Goal: Transaction & Acquisition: Purchase product/service

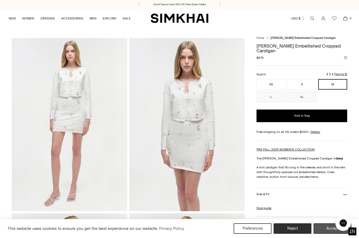
click at [326, 233] on button "Accept" at bounding box center [332, 228] width 38 height 11
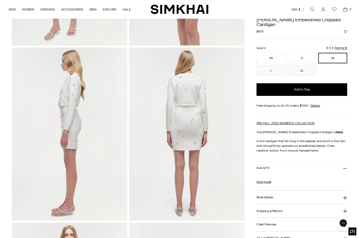
scroll to position [166, 0]
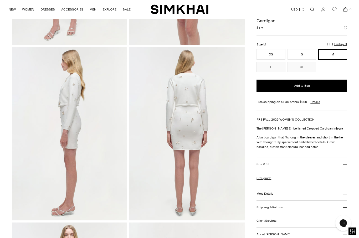
click at [346, 165] on icon at bounding box center [345, 165] width 4 height 0
click at [345, 158] on button "Size & Fit" at bounding box center [301, 164] width 91 height 13
click at [345, 187] on button "More Details" at bounding box center [301, 193] width 91 height 13
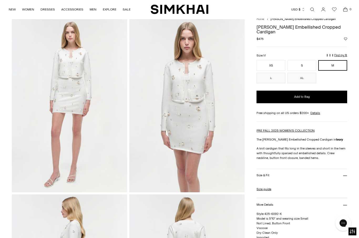
scroll to position [0, 0]
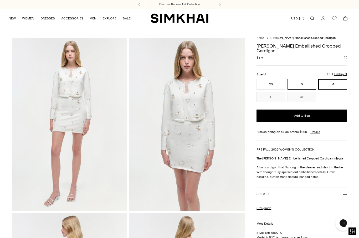
click at [302, 80] on button "S" at bounding box center [301, 84] width 29 height 11
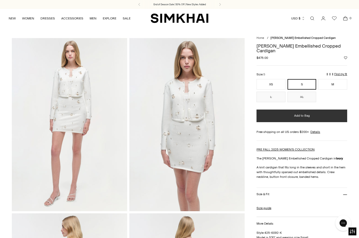
click at [306, 113] on span "Add to Bag" at bounding box center [302, 115] width 16 height 4
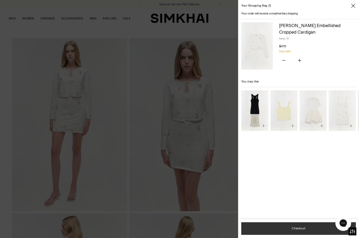
click at [301, 228] on button "Checkout" at bounding box center [298, 228] width 114 height 13
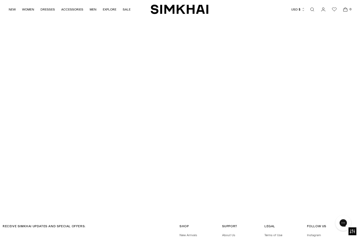
scroll to position [1230, 0]
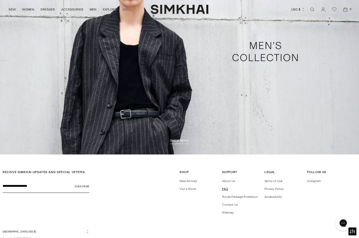
click at [223, 187] on link "FAQ" at bounding box center [225, 189] width 6 height 4
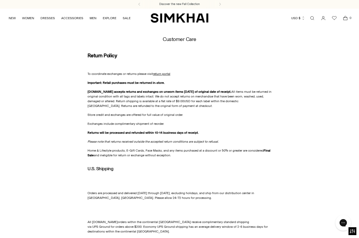
scroll to position [0, 0]
click at [160, 73] on span "return portal" at bounding box center [161, 74] width 17 height 4
